Goal: Task Accomplishment & Management: Use online tool/utility

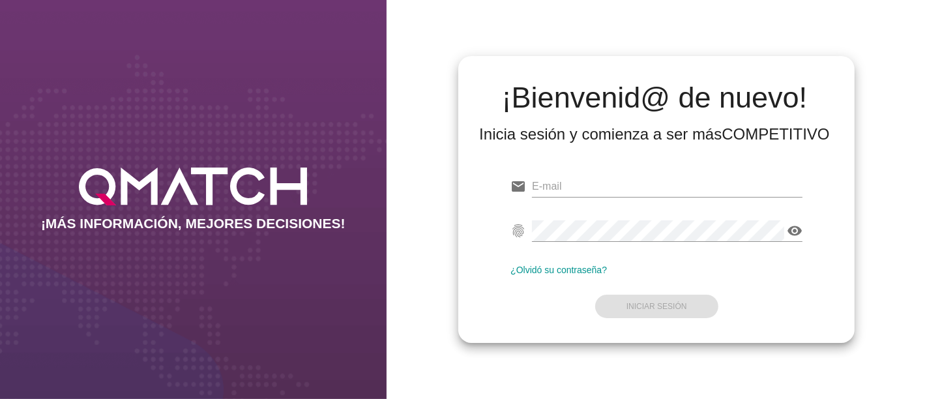
type input "[EMAIL_ADDRESS][PERSON_NAME][DOMAIN_NAME]"
click at [721, 245] on div "visibility" at bounding box center [667, 237] width 271 height 34
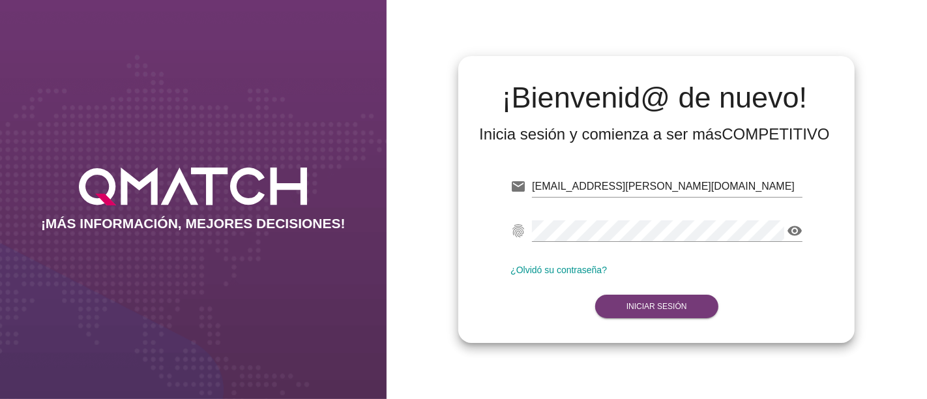
click at [674, 306] on strong "Iniciar Sesión" at bounding box center [657, 306] width 61 height 9
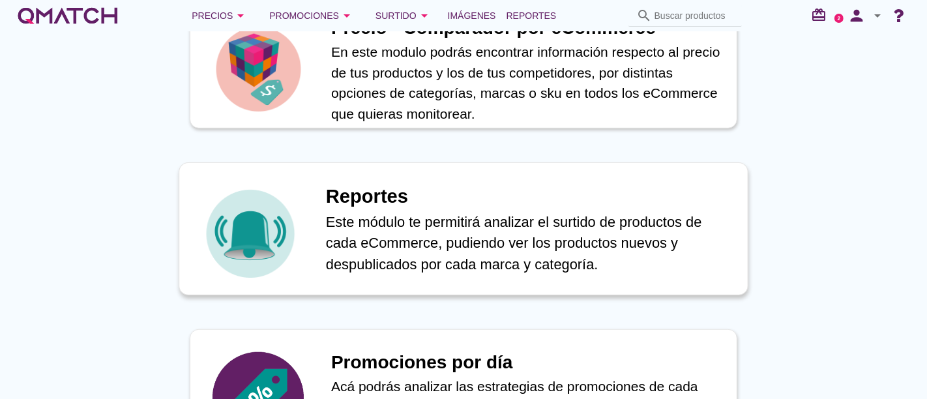
scroll to position [652, 0]
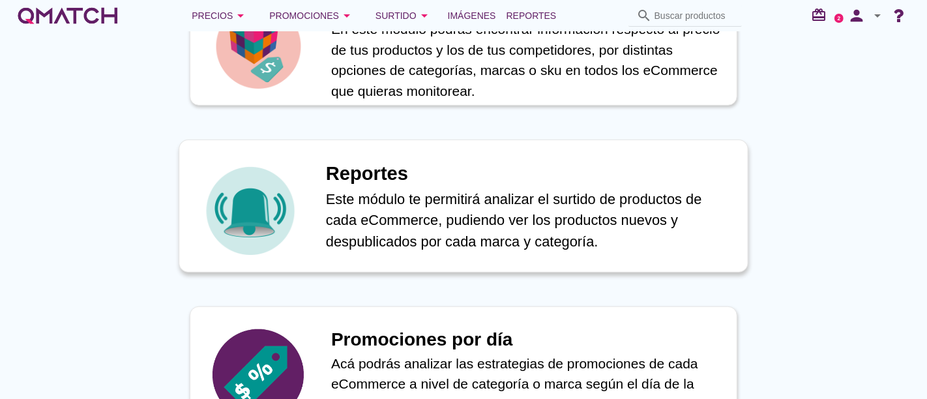
click at [355, 237] on p "Este módulo te permitirá analizar el surtido de productos de cada eCommerce, pu…" at bounding box center [530, 220] width 408 height 64
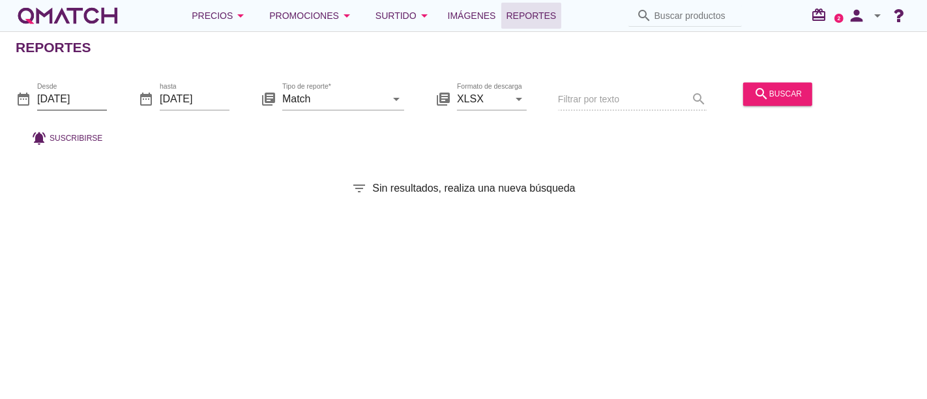
click at [61, 99] on input "[DATE]" at bounding box center [72, 99] width 70 height 21
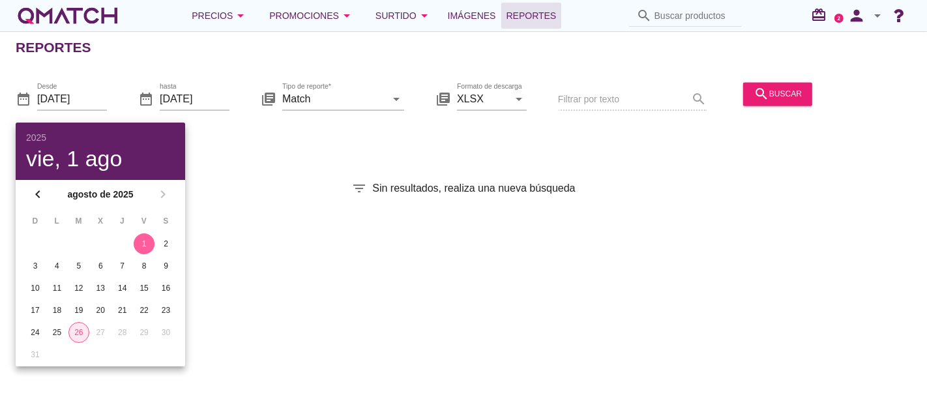
click at [74, 333] on div "26" at bounding box center [79, 333] width 20 height 12
type input "[DATE]"
click at [381, 112] on div "Tipo de reporte* Match arrow_drop_down" at bounding box center [343, 106] width 122 height 34
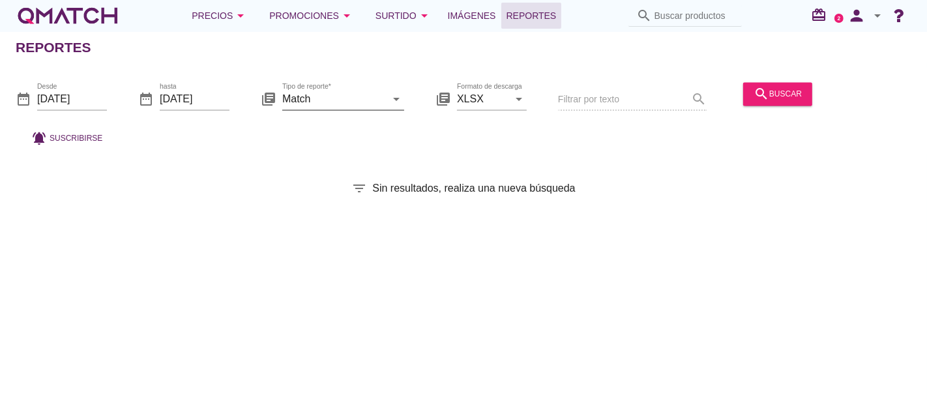
click at [383, 104] on input "Match" at bounding box center [334, 99] width 104 height 21
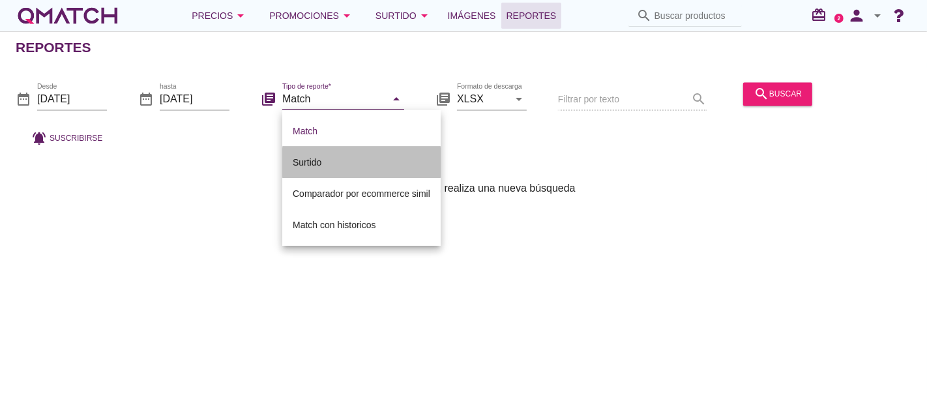
click at [328, 168] on div "Surtido" at bounding box center [362, 163] width 138 height 16
type input "Surtido"
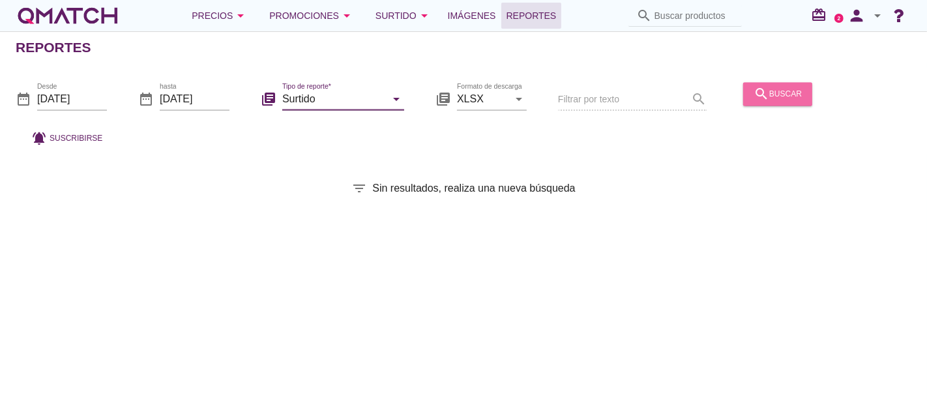
click at [762, 95] on icon "search" at bounding box center [762, 94] width 16 height 16
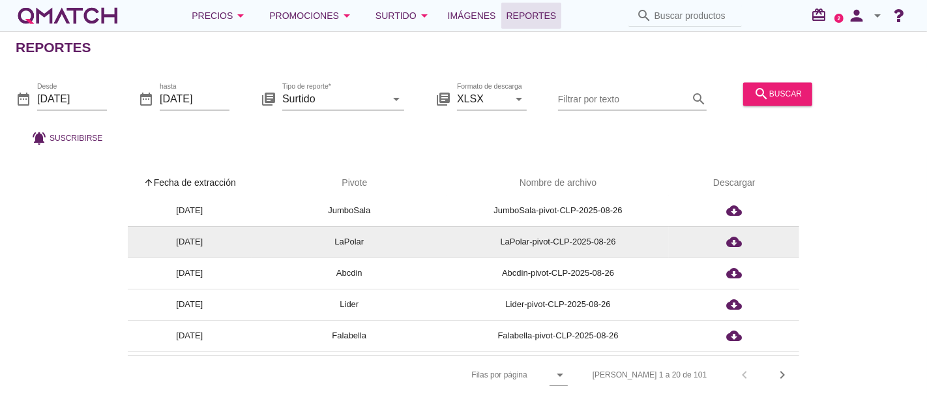
scroll to position [217, 0]
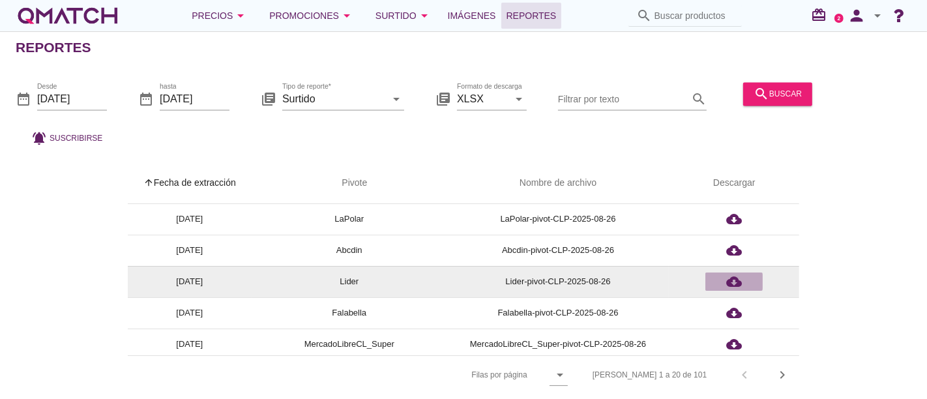
click at [743, 279] on div "cloud_download" at bounding box center [734, 282] width 47 height 16
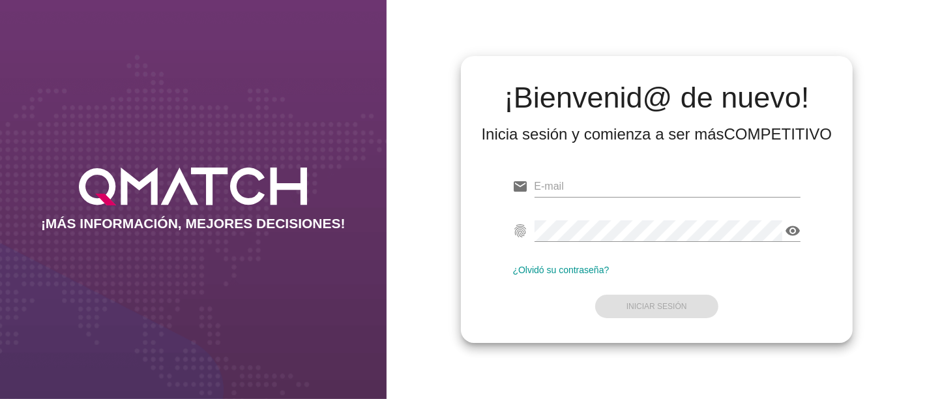
type input "[EMAIL_ADDRESS][PERSON_NAME][DOMAIN_NAME]"
